Goal: Use online tool/utility: Utilize a website feature to perform a specific function

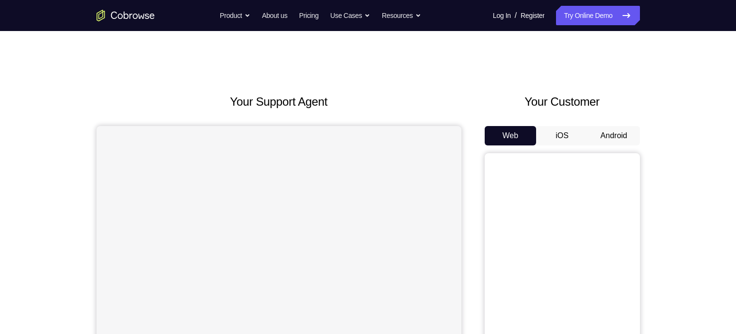
click at [607, 131] on button "Android" at bounding box center [614, 135] width 52 height 19
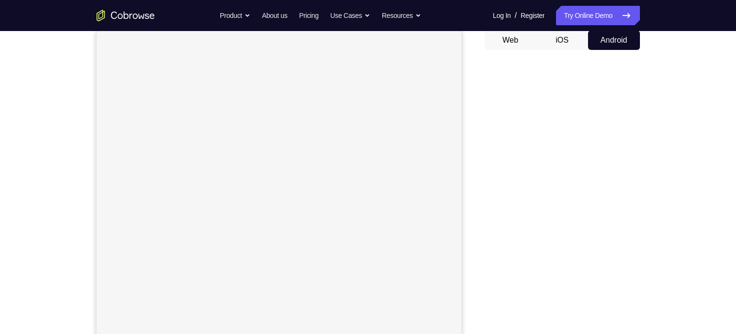
scroll to position [102, 0]
click at [659, 203] on div "Your Support Agent Your Customer Web iOS Android Next Steps We’d be happy to gi…" at bounding box center [368, 249] width 621 height 640
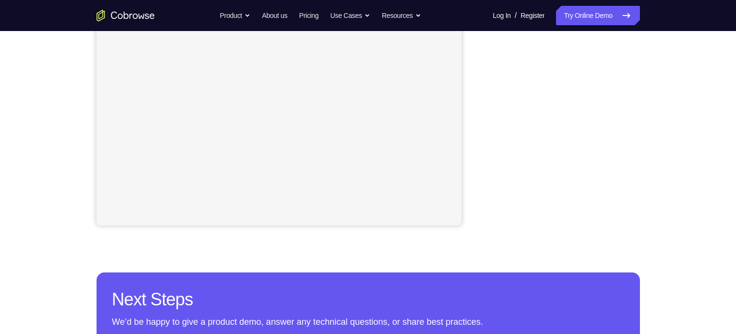
scroll to position [227, 0]
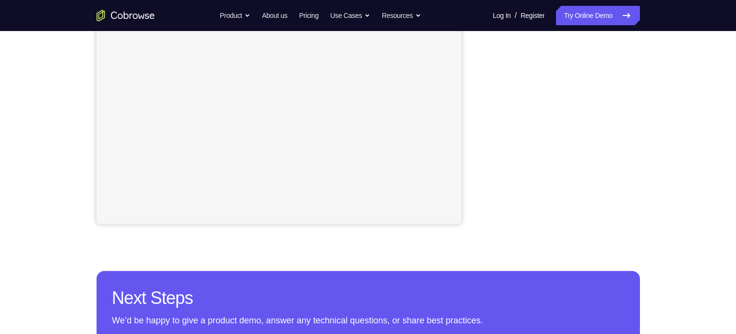
click at [658, 135] on div "Your Support Agent Your Customer Web iOS Android Next Steps We’d be happy to gi…" at bounding box center [368, 124] width 621 height 640
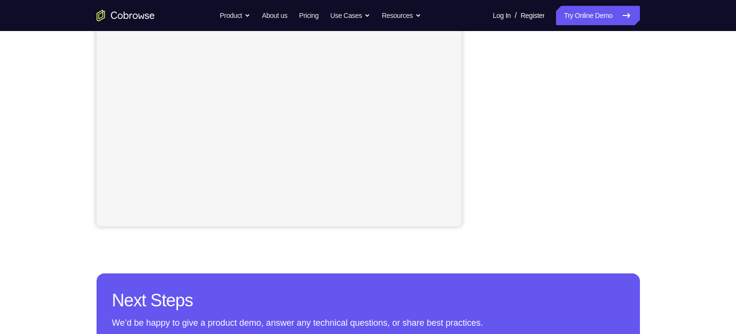
scroll to position [226, 0]
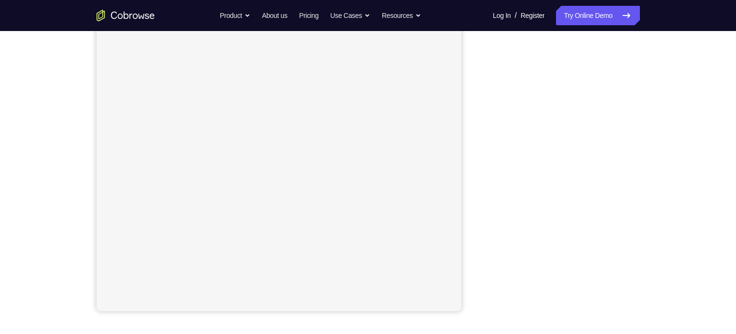
scroll to position [140, 0]
